Goal: Task Accomplishment & Management: Use online tool/utility

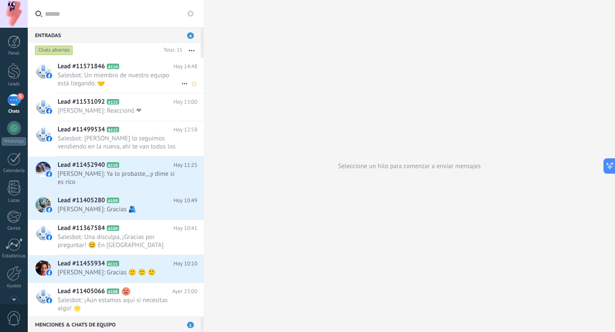
click at [141, 78] on span "Salesbot: Un miembro de nuestro equipo está llegando. 🤝" at bounding box center [119, 79] width 123 height 16
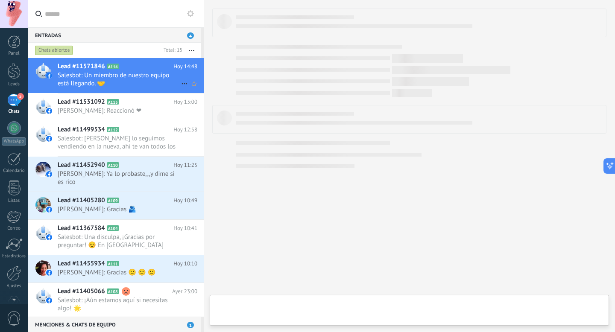
type textarea "**********"
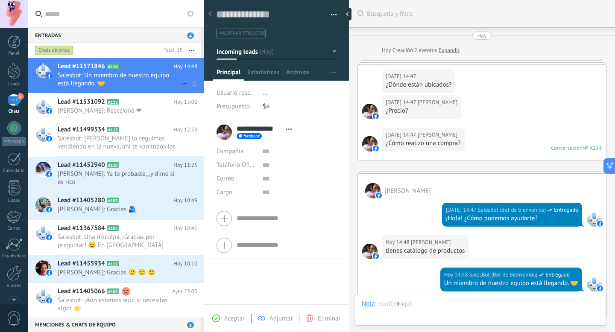
scroll to position [133, 0]
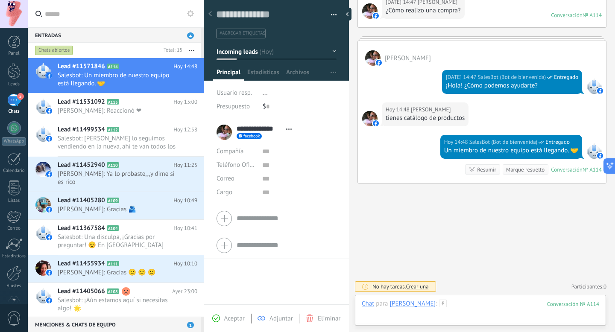
click at [510, 310] on div at bounding box center [481, 313] width 238 height 26
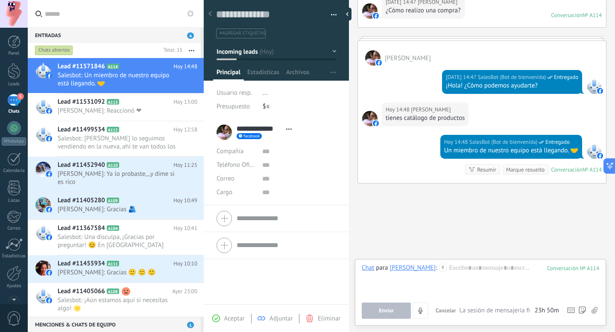
click at [190, 14] on icon at bounding box center [190, 13] width 7 height 7
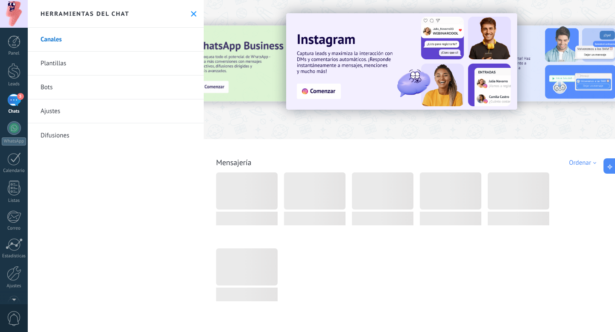
click at [97, 97] on link "Bots" at bounding box center [116, 88] width 176 height 24
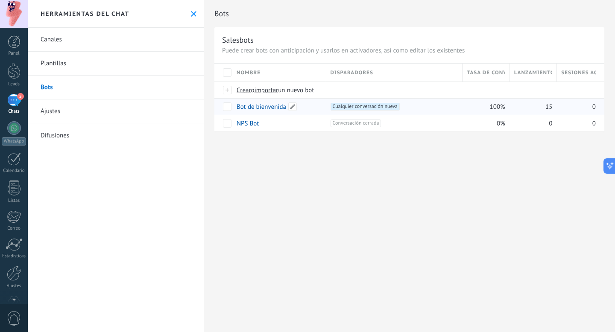
click at [272, 109] on link "Bot de bienvenida" at bounding box center [262, 107] width 50 height 8
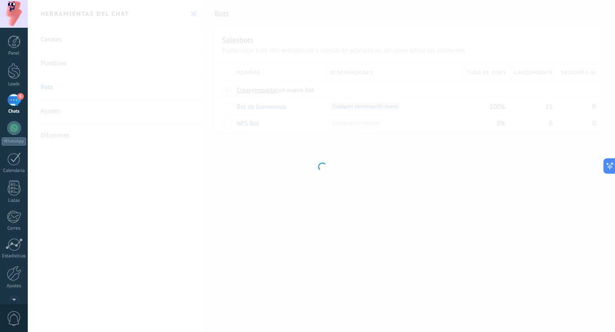
type input "**********"
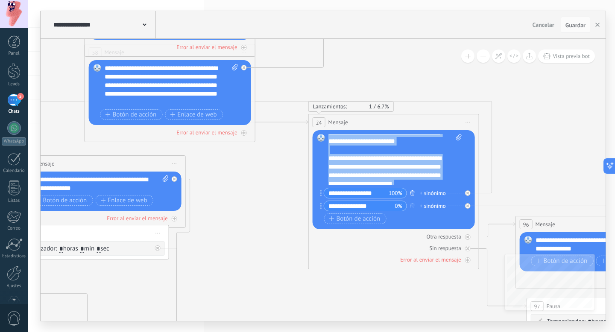
scroll to position [85, 0]
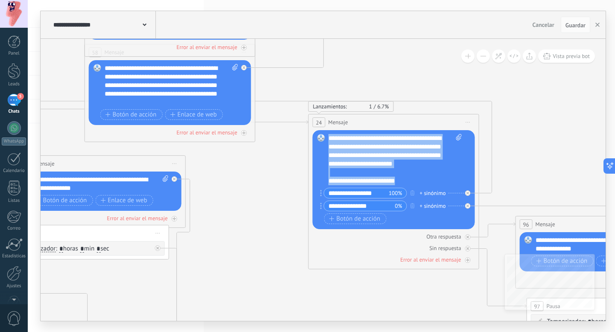
drag, startPoint x: 329, startPoint y: 136, endPoint x: 421, endPoint y: 182, distance: 103.0
click at [421, 182] on div "**********" at bounding box center [396, 159] width 134 height 51
copy div "**********"
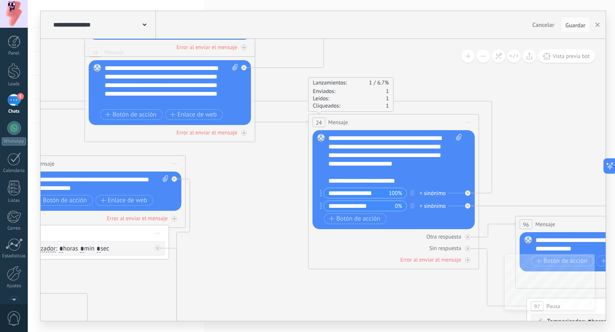
click at [16, 98] on div "5" at bounding box center [14, 100] width 14 height 12
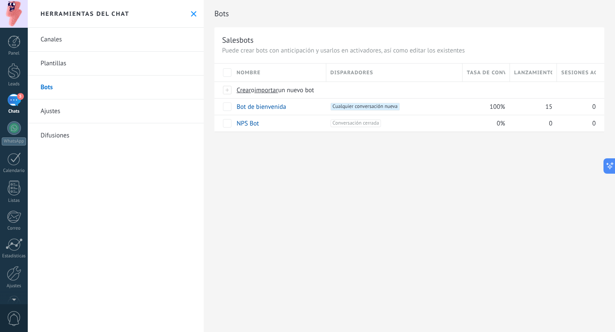
click at [18, 97] on span "5" at bounding box center [20, 96] width 7 height 7
click at [13, 102] on div "5" at bounding box center [14, 100] width 14 height 12
click at [192, 12] on use at bounding box center [194, 14] width 6 height 6
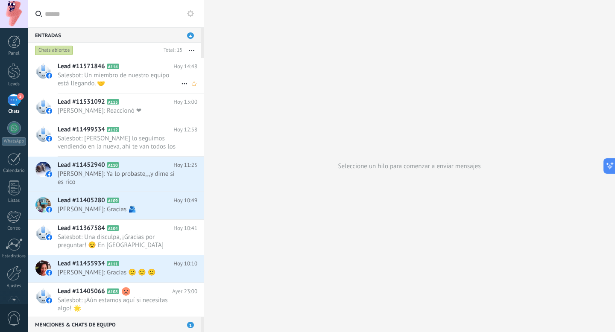
click at [132, 75] on span "Salesbot: Un miembro de nuestro equipo está llegando. 🤝" at bounding box center [119, 79] width 123 height 16
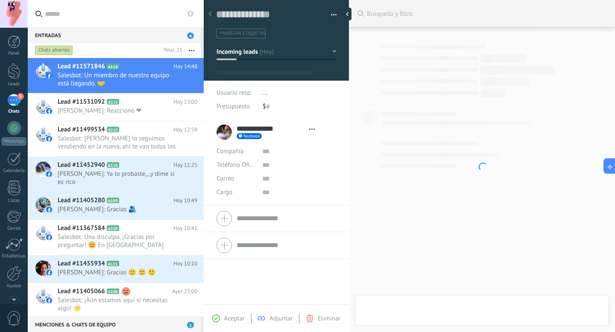
type textarea "**********"
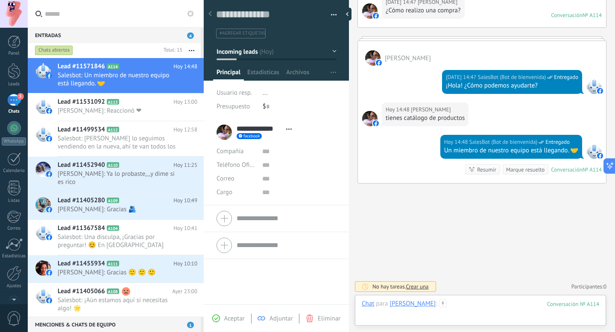
click at [459, 306] on div at bounding box center [481, 313] width 238 height 26
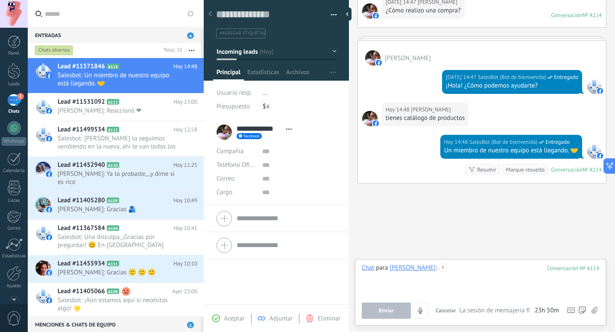
paste div
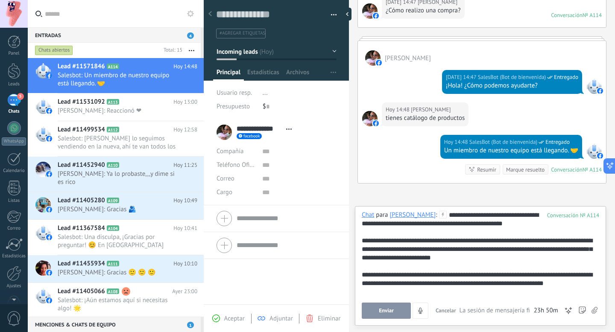
scroll to position [17, 0]
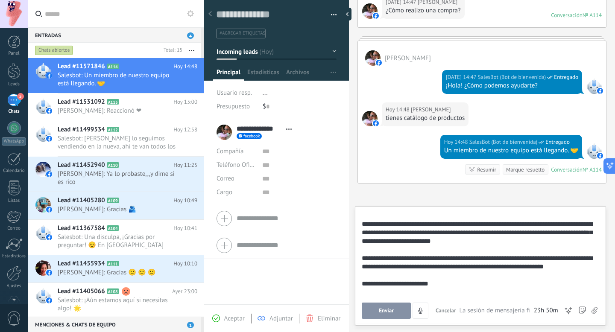
click at [390, 307] on button "Enviar" at bounding box center [386, 311] width 49 height 16
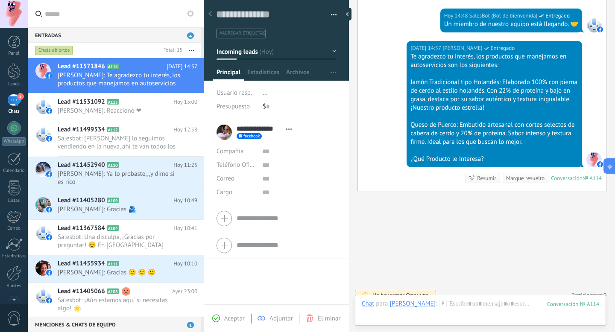
scroll to position [268, 0]
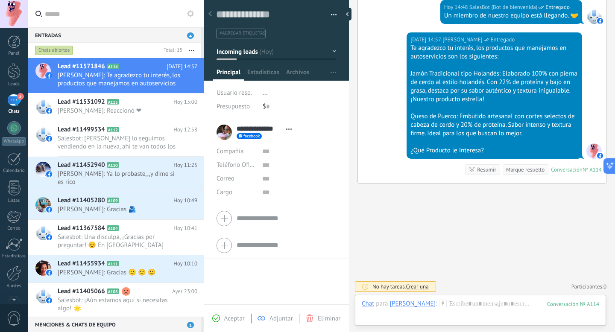
click at [183, 15] on input "text" at bounding box center [121, 13] width 152 height 27
click at [193, 14] on use at bounding box center [190, 13] width 7 height 7
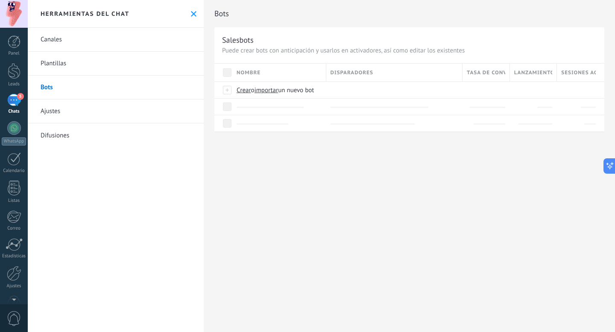
click at [126, 85] on link "Bots" at bounding box center [116, 88] width 176 height 24
click at [17, 103] on div "5" at bounding box center [14, 100] width 14 height 12
click at [194, 15] on button at bounding box center [193, 13] width 7 height 7
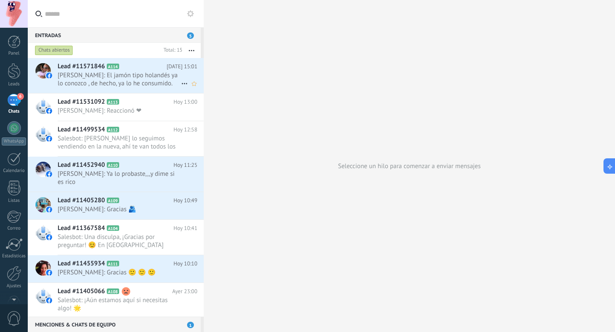
click at [103, 74] on span "[PERSON_NAME]: El jamón tipo holandés ya lo conozco , de hecho, ya lo he consum…" at bounding box center [119, 79] width 123 height 16
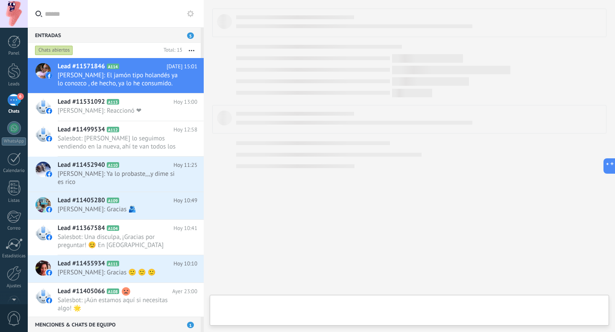
type textarea "**********"
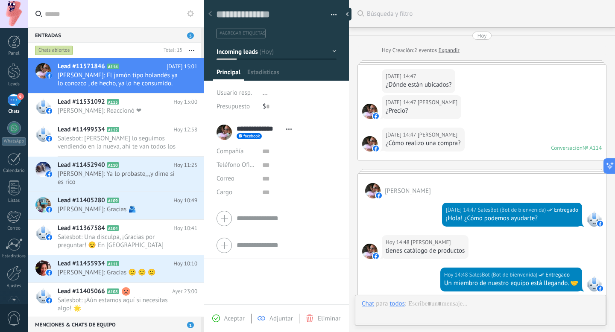
scroll to position [320, 0]
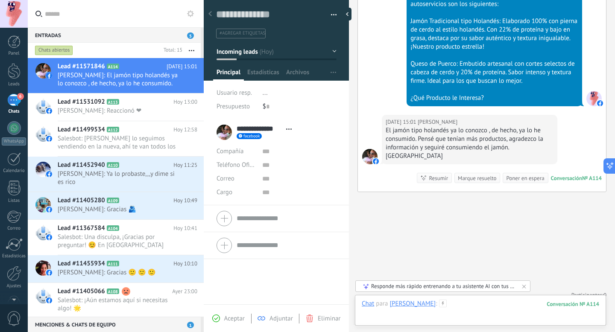
click at [458, 307] on div at bounding box center [481, 313] width 238 height 26
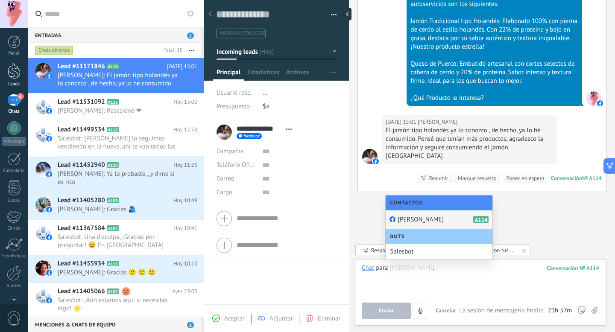
click at [20, 76] on div at bounding box center [14, 71] width 13 height 16
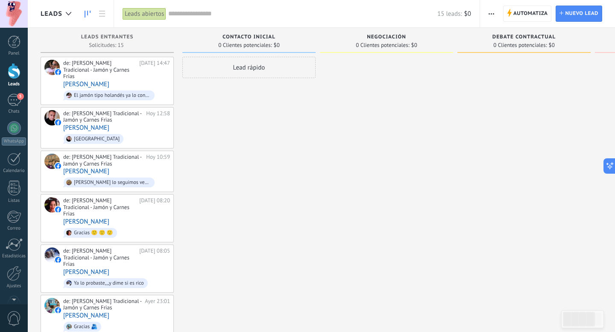
click at [16, 94] on div "Panel Leads 5 Chats WhatsApp Clientes" at bounding box center [14, 181] width 28 height 292
click at [16, 100] on div "5" at bounding box center [14, 100] width 14 height 12
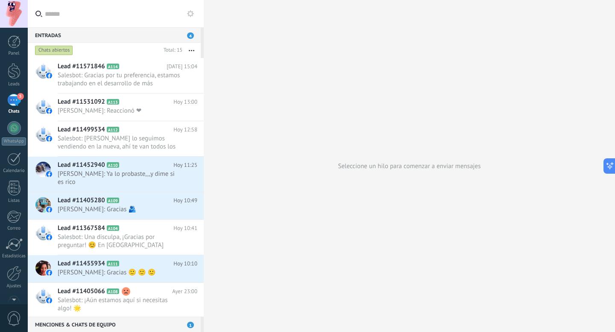
click at [514, 108] on div "Seleccione un hilo para comenzar a enviar mensajes" at bounding box center [409, 166] width 411 height 332
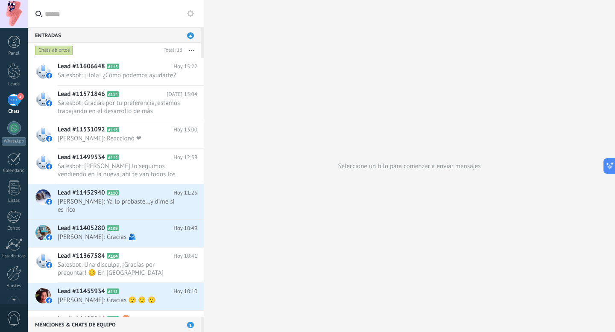
click at [189, 16] on icon at bounding box center [190, 13] width 7 height 7
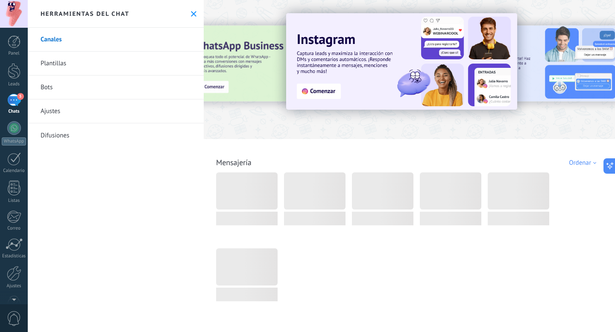
click at [89, 89] on link "Bots" at bounding box center [116, 88] width 176 height 24
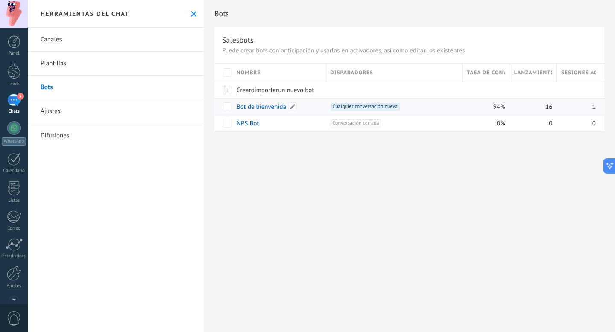
click at [258, 101] on div "Bot de bienvenida" at bounding box center [277, 107] width 90 height 16
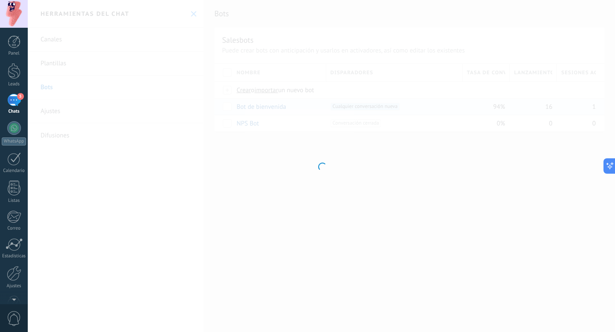
type input "**********"
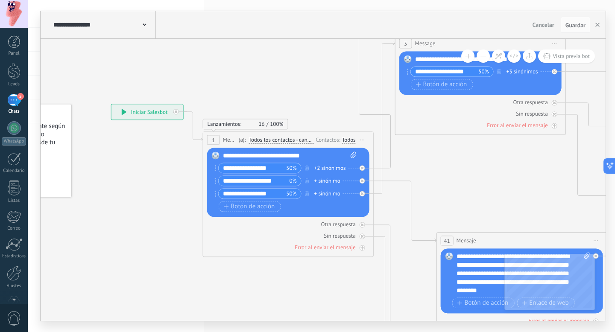
click at [317, 154] on div "**********" at bounding box center [290, 156] width 134 height 9
drag, startPoint x: 317, startPoint y: 154, endPoint x: 223, endPoint y: 153, distance: 93.6
click at [223, 153] on div "**********" at bounding box center [290, 156] width 134 height 9
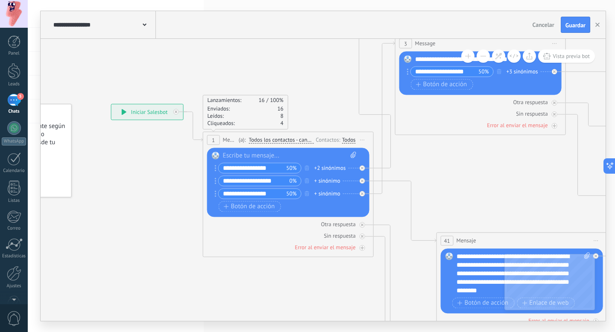
click at [578, 24] on span "Guardar" at bounding box center [576, 25] width 20 height 6
click at [596, 22] on button "button" at bounding box center [597, 25] width 13 height 16
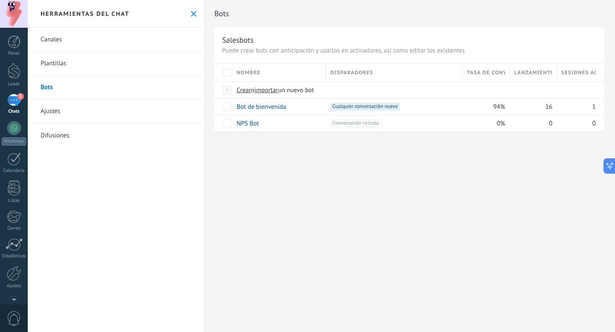
click at [192, 17] on button at bounding box center [193, 13] width 7 height 7
